Goal: Transaction & Acquisition: Book appointment/travel/reservation

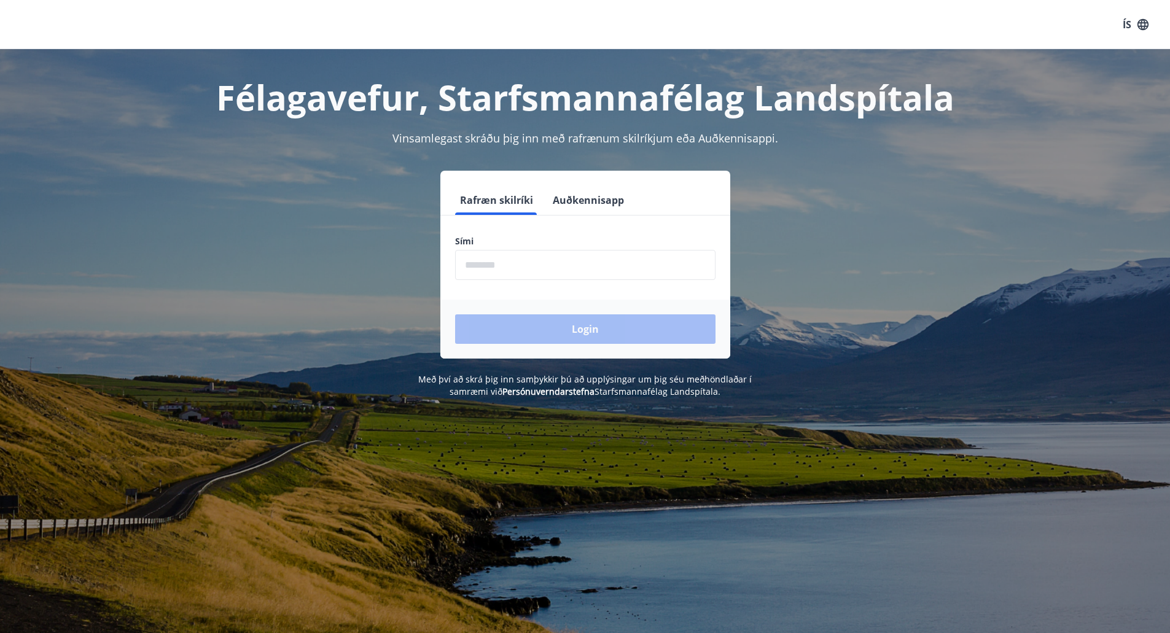
drag, startPoint x: 497, startPoint y: 261, endPoint x: 509, endPoint y: 268, distance: 14.0
click at [497, 262] on input "phone" at bounding box center [585, 265] width 260 height 30
type input "********"
click at [566, 326] on button "Login" at bounding box center [585, 329] width 260 height 29
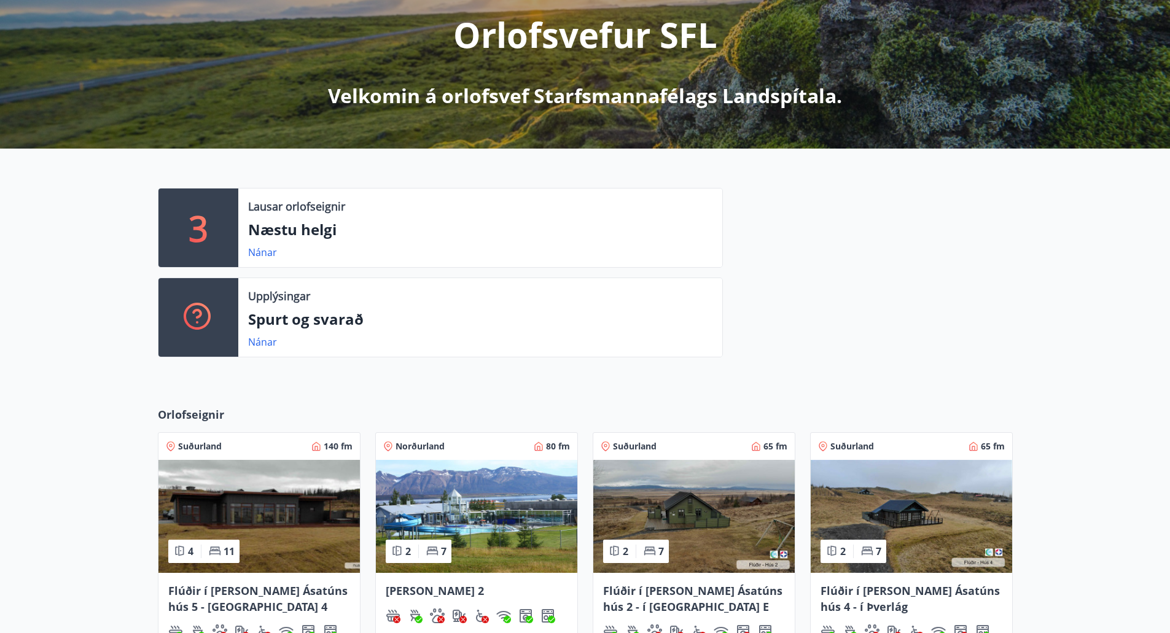
scroll to position [27, 0]
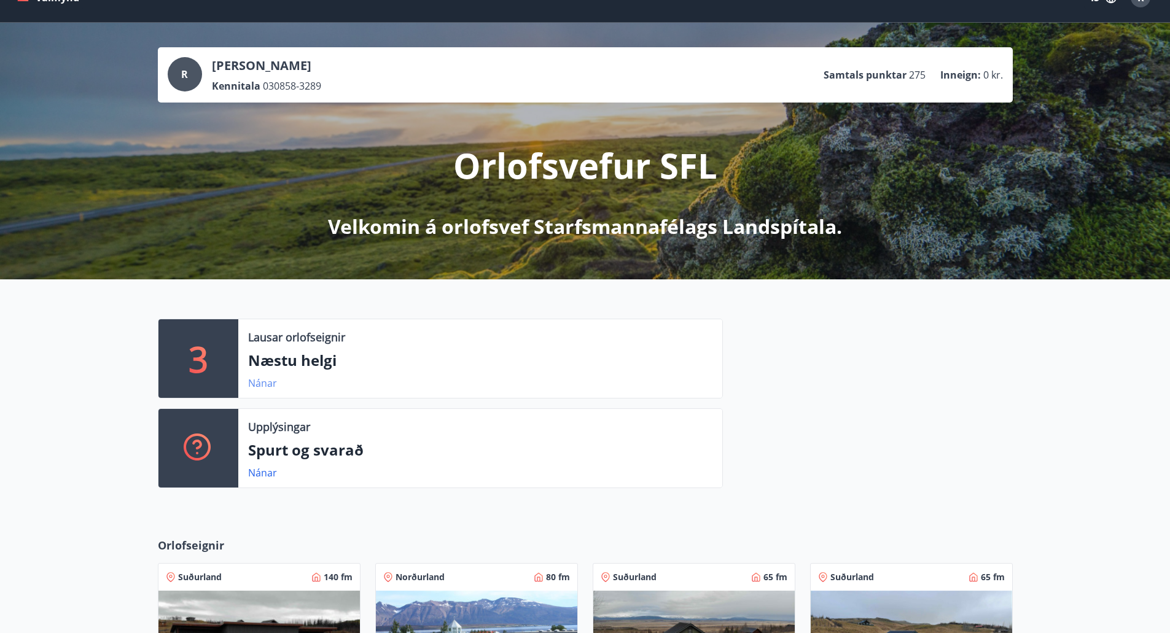
click at [262, 381] on link "Nánar" at bounding box center [262, 384] width 29 height 14
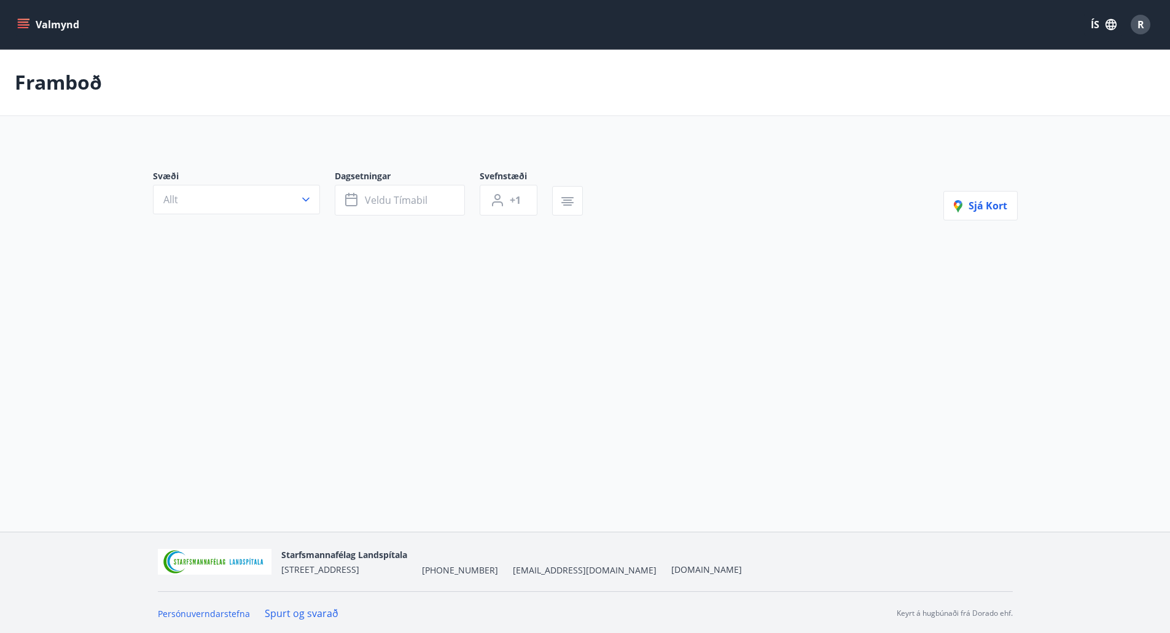
type input "*"
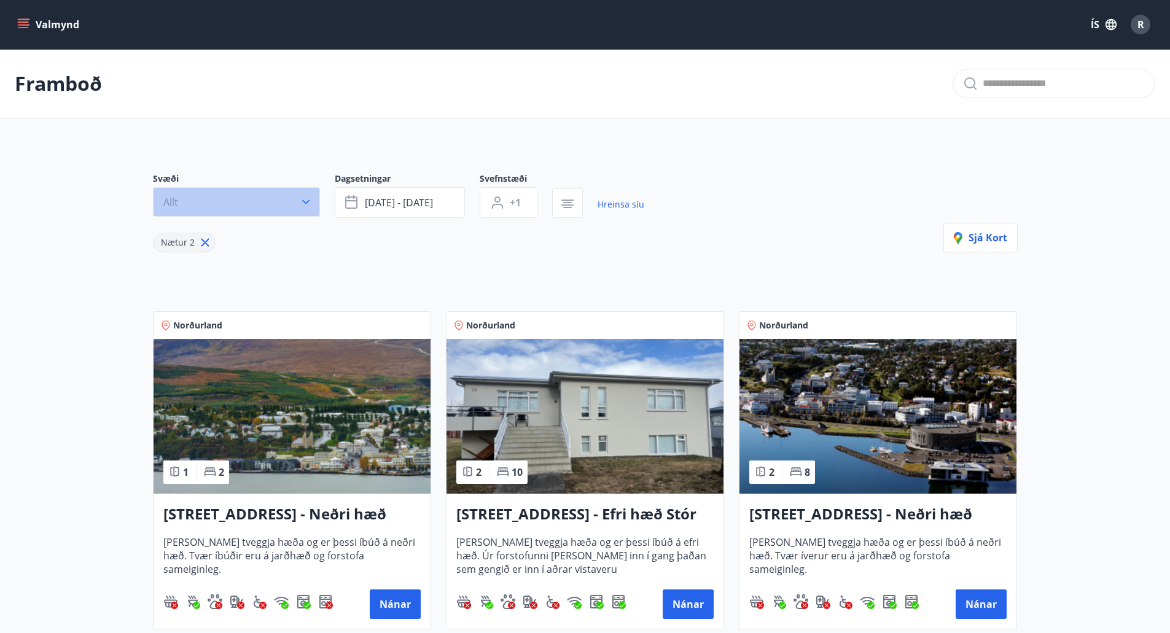
click at [302, 203] on icon "button" at bounding box center [306, 202] width 12 height 12
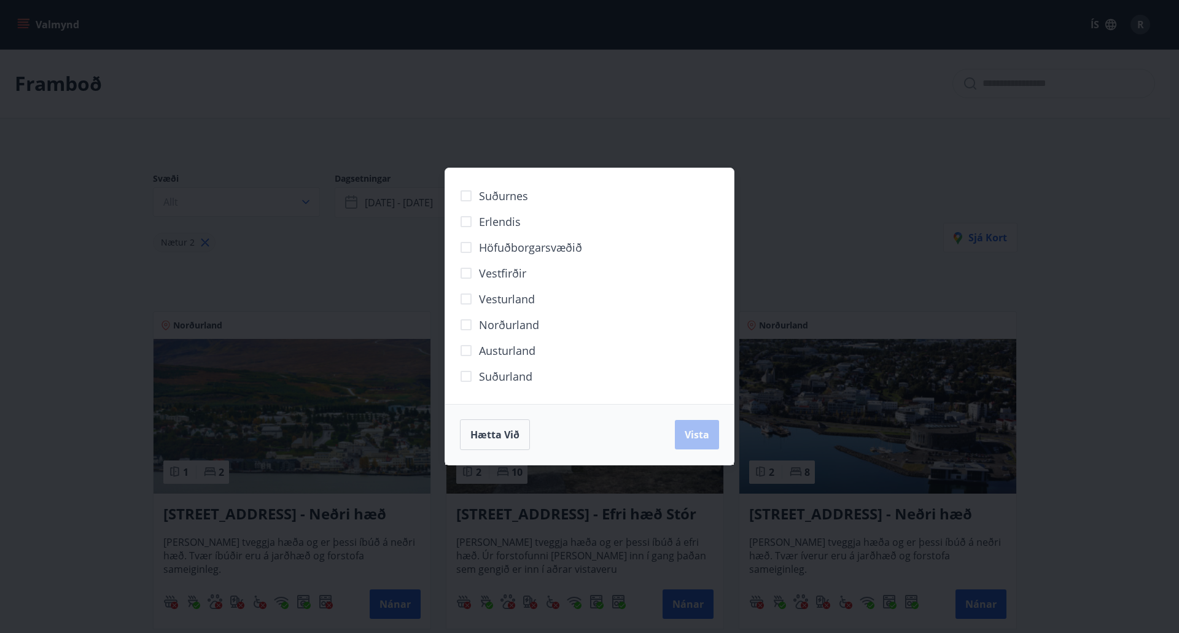
click at [697, 432] on div "Hætta við Vista" at bounding box center [589, 435] width 259 height 31
click at [561, 93] on div "Suðurnes Erlendis Höfuðborgarsvæðið Vestfirðir Vesturland Norðurland Austurland…" at bounding box center [589, 316] width 1179 height 633
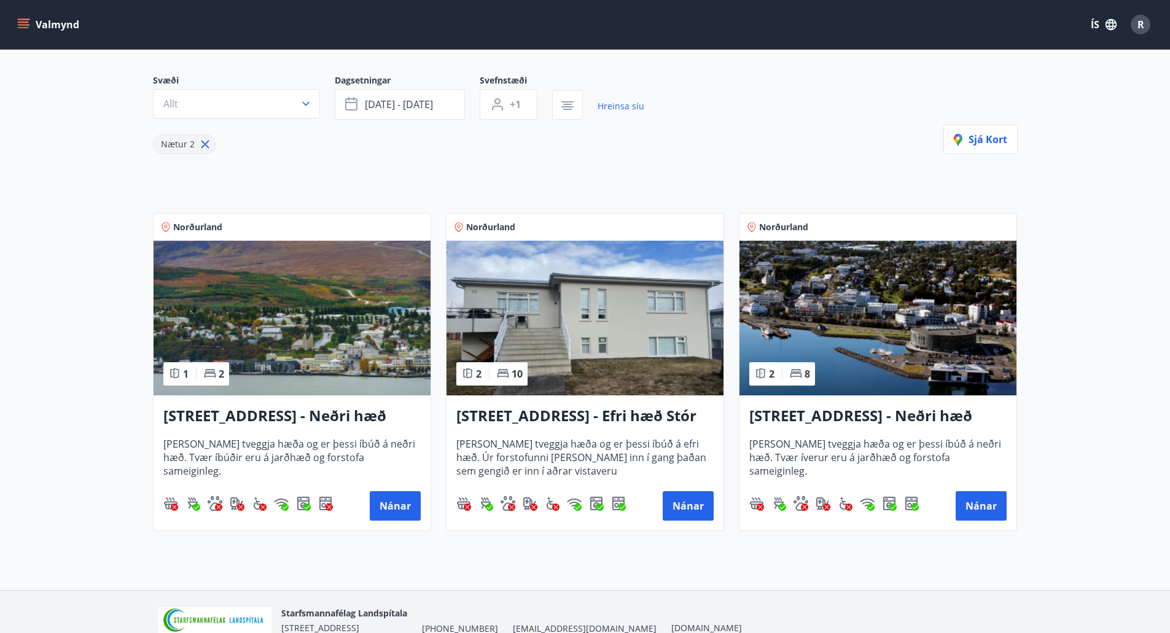
scroll to position [158, 0]
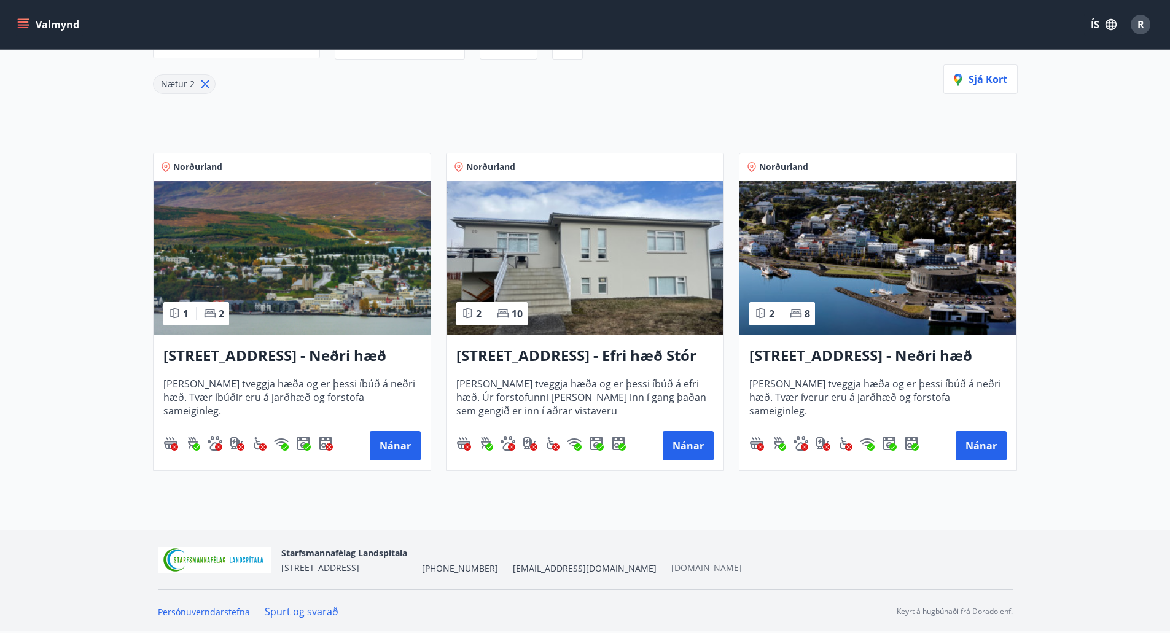
click at [671, 568] on link "[DOMAIN_NAME]" at bounding box center [706, 568] width 71 height 12
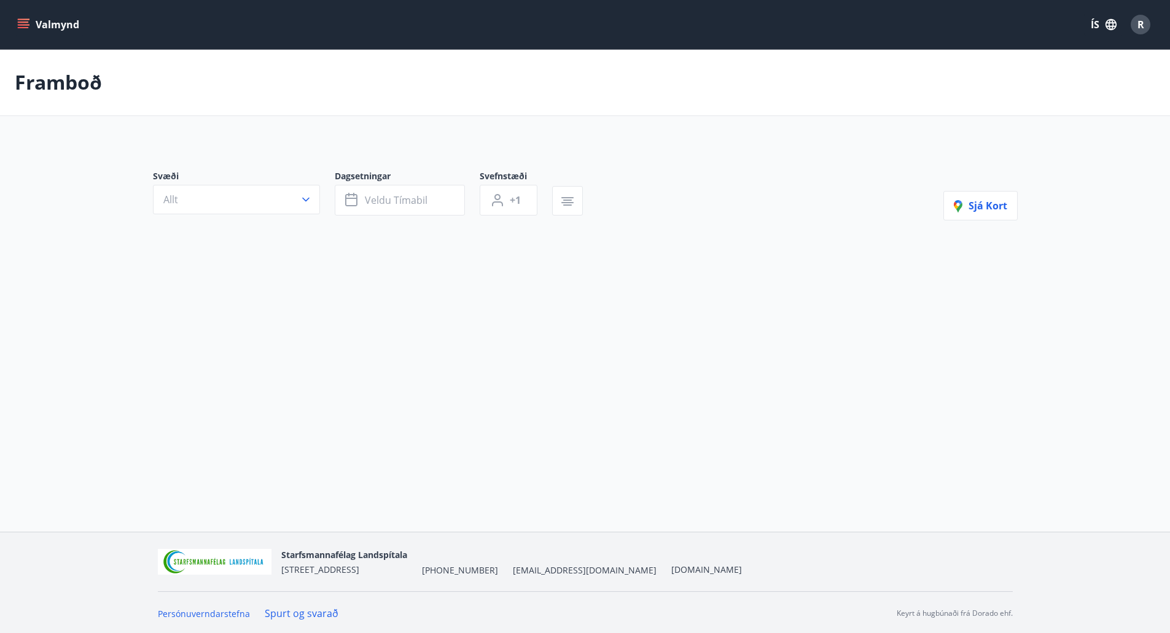
type input "*"
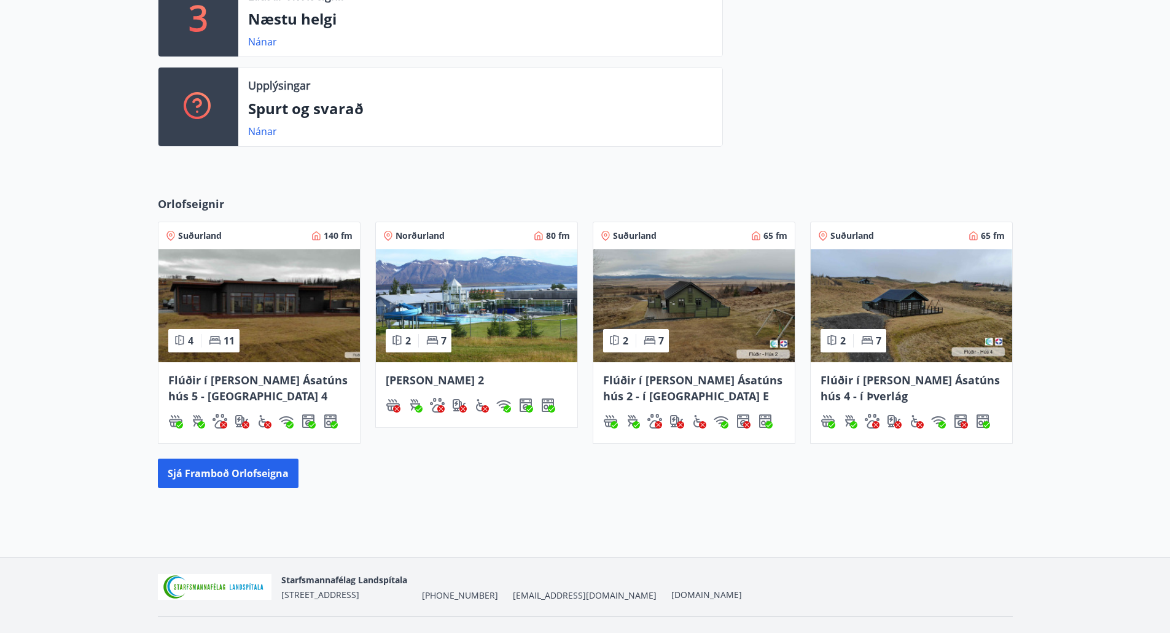
scroll to position [396, 0]
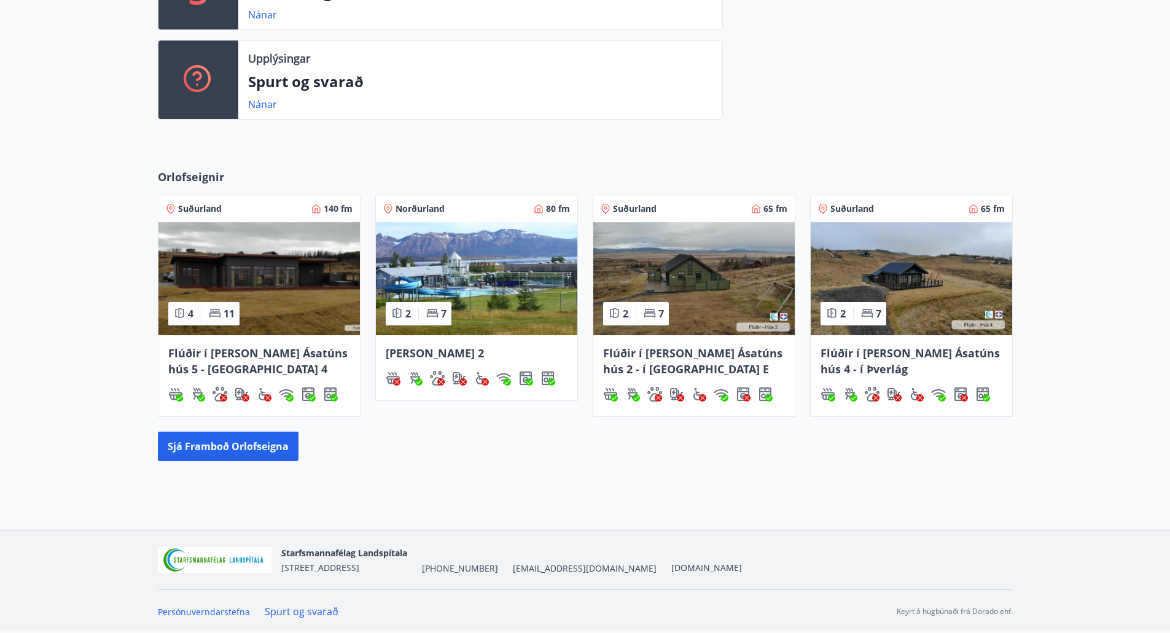
click at [539, 566] on span "[EMAIL_ADDRESS][DOMAIN_NAME]" at bounding box center [585, 569] width 144 height 12
click at [671, 568] on link "[DOMAIN_NAME]" at bounding box center [706, 568] width 71 height 12
